Goal: Task Accomplishment & Management: Use online tool/utility

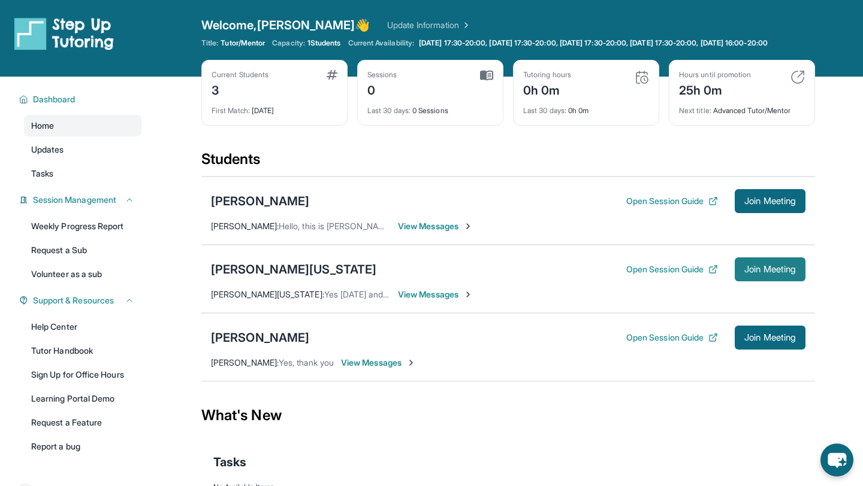
click at [755, 273] on span "Join Meeting" at bounding box center [770, 269] width 52 height 7
click at [387, 23] on link "Update Information" at bounding box center [429, 25] width 84 height 12
click at [387, 25] on link "Update Information" at bounding box center [429, 25] width 84 height 12
click at [61, 105] on span "Dashboard" at bounding box center [54, 99] width 43 height 12
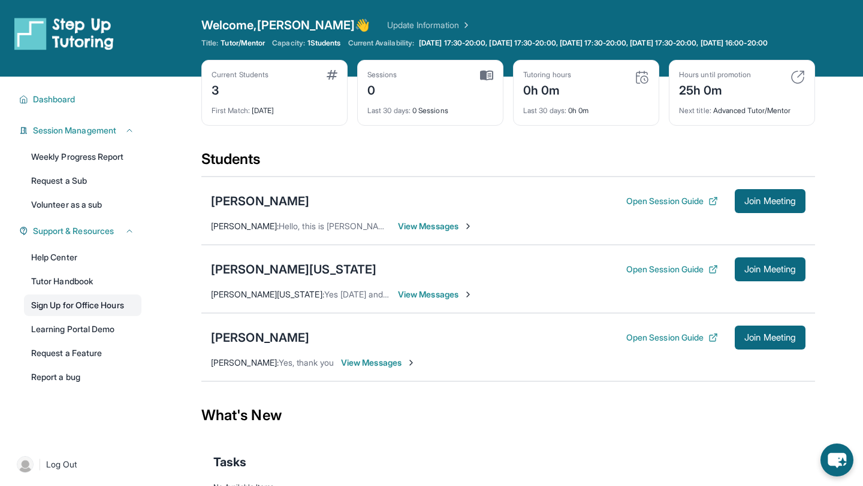
scroll to position [86, 0]
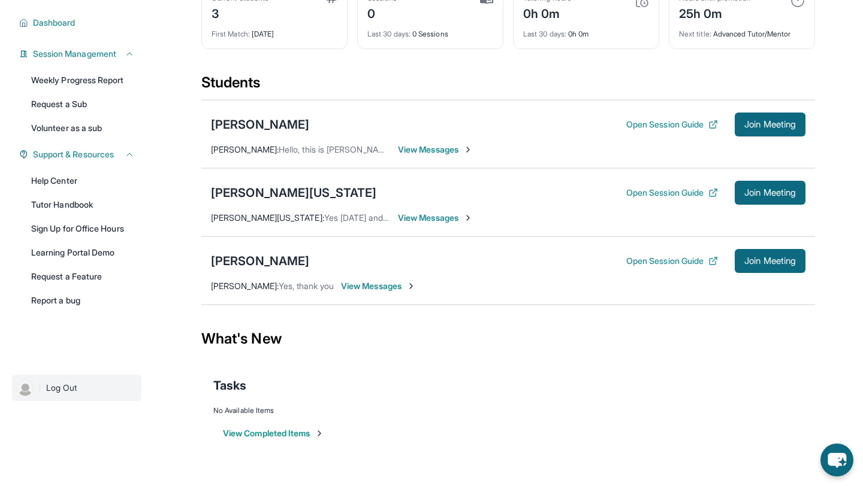
click at [23, 391] on img at bounding box center [25, 388] width 17 height 17
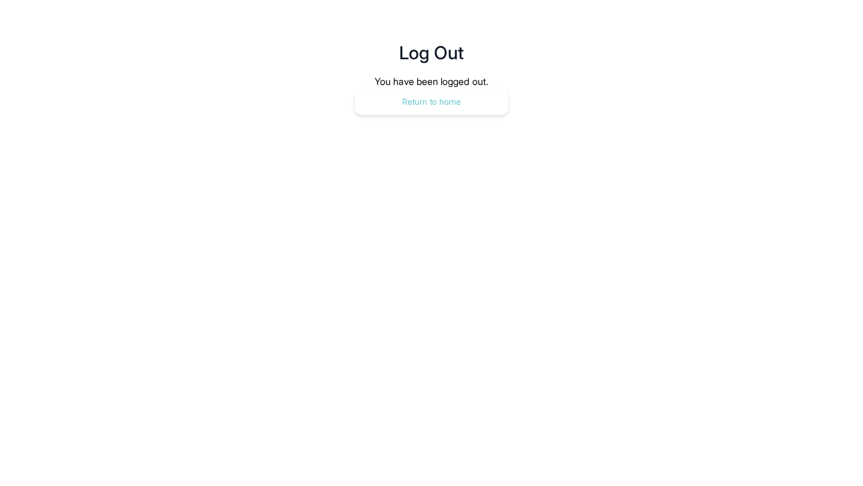
click at [391, 101] on button "Return to home" at bounding box center [431, 102] width 153 height 26
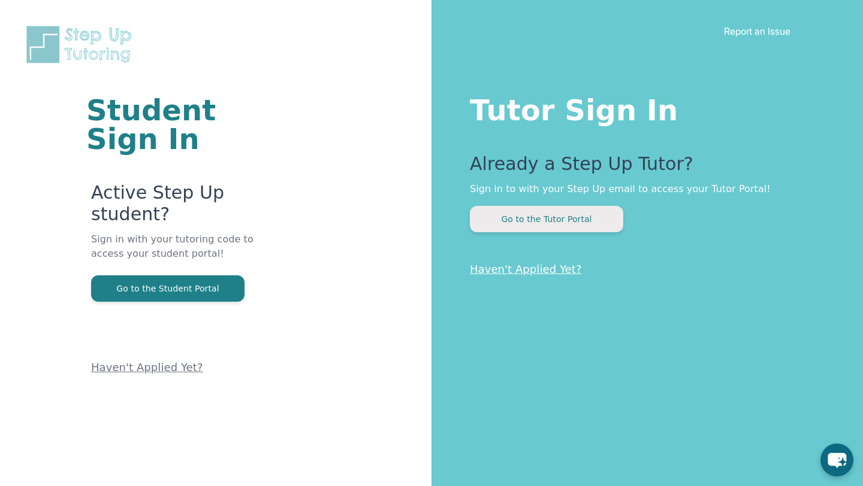
click at [509, 220] on button "Go to the Tutor Portal" at bounding box center [546, 219] width 153 height 26
